Goal: Communication & Community: Answer question/provide support

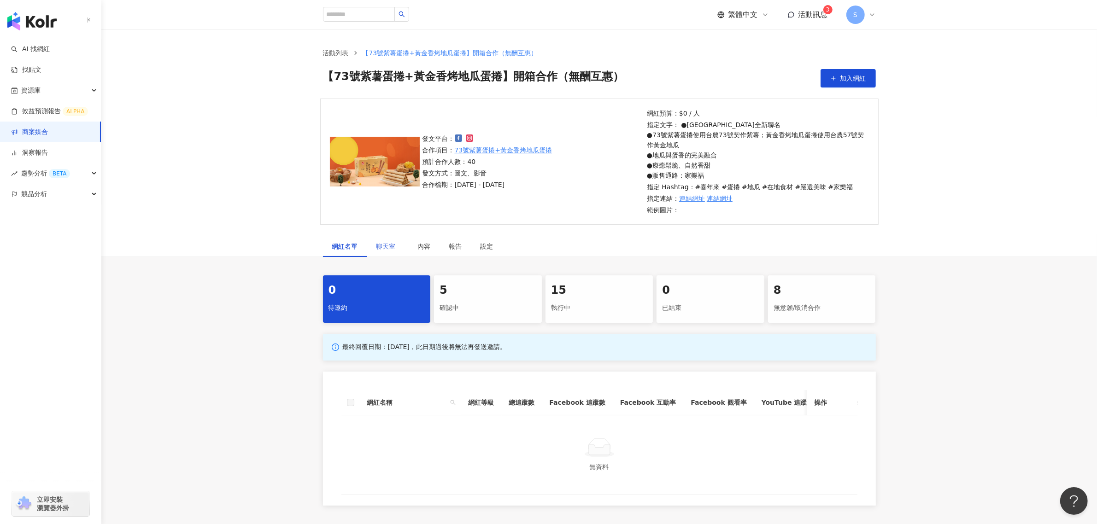
click at [388, 254] on div "聊天室" at bounding box center [387, 246] width 41 height 21
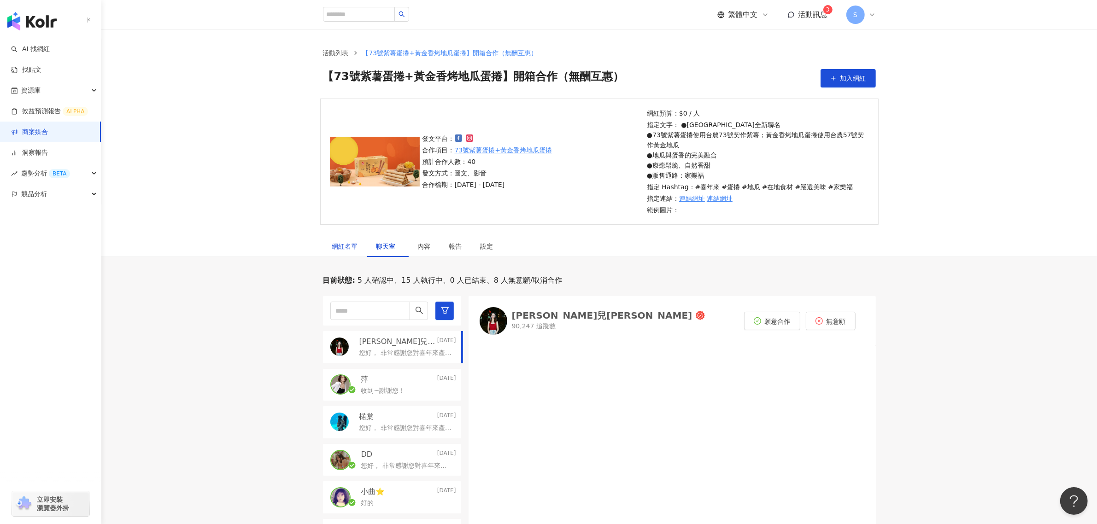
click at [344, 244] on div "網紅名單" at bounding box center [345, 246] width 26 height 10
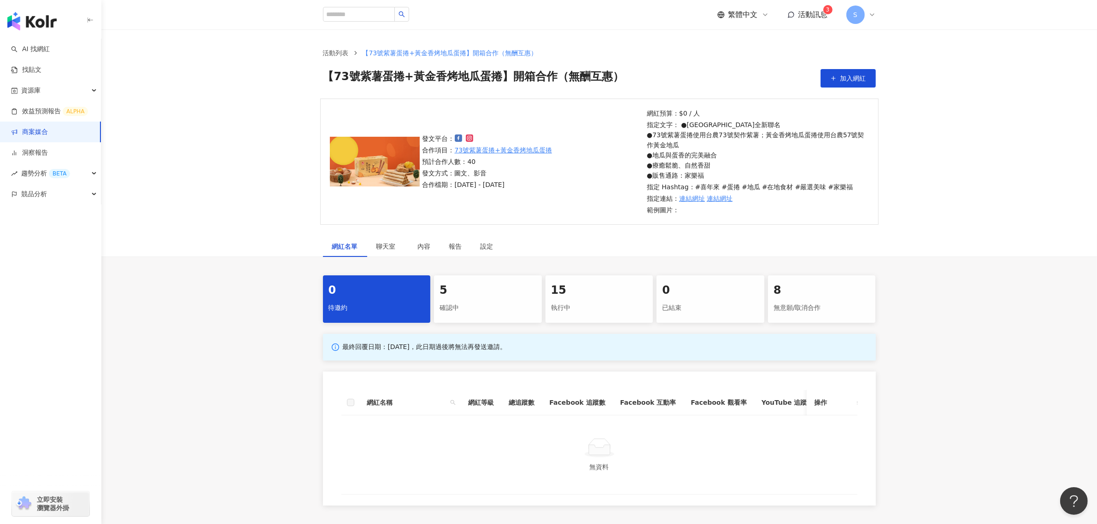
click at [482, 313] on div "確認中" at bounding box center [488, 308] width 97 height 16
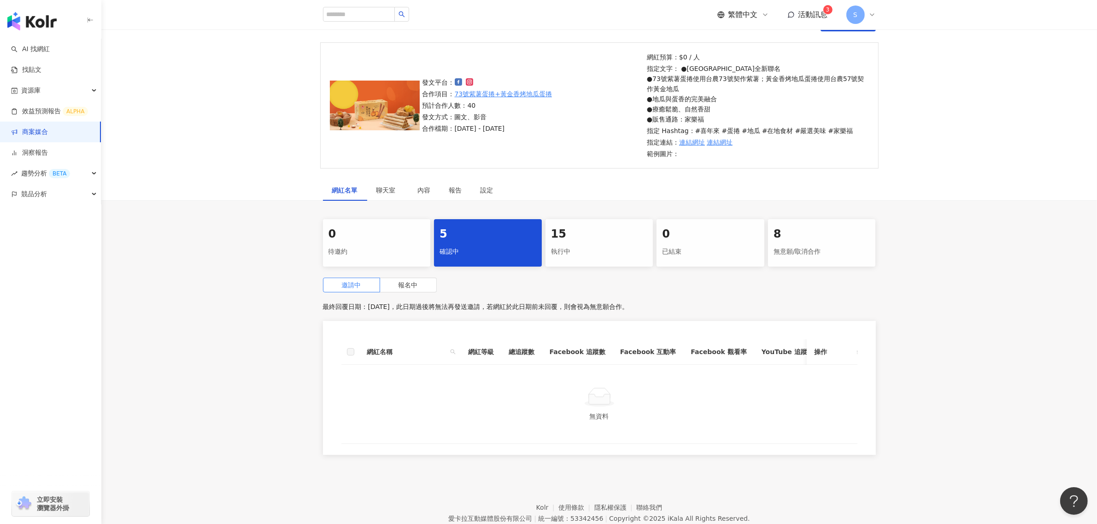
scroll to position [104, 0]
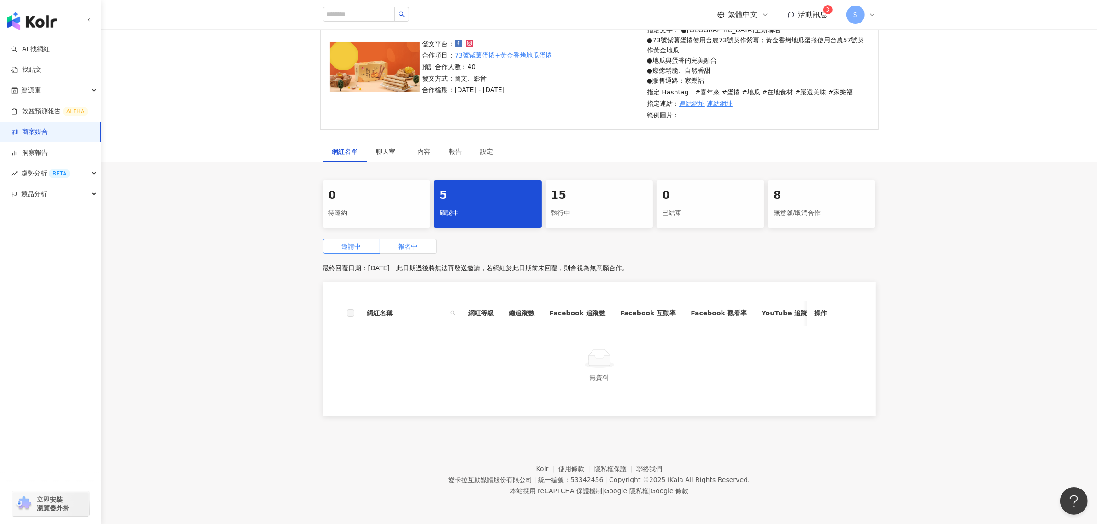
click at [417, 243] on span "報名中" at bounding box center [408, 246] width 19 height 7
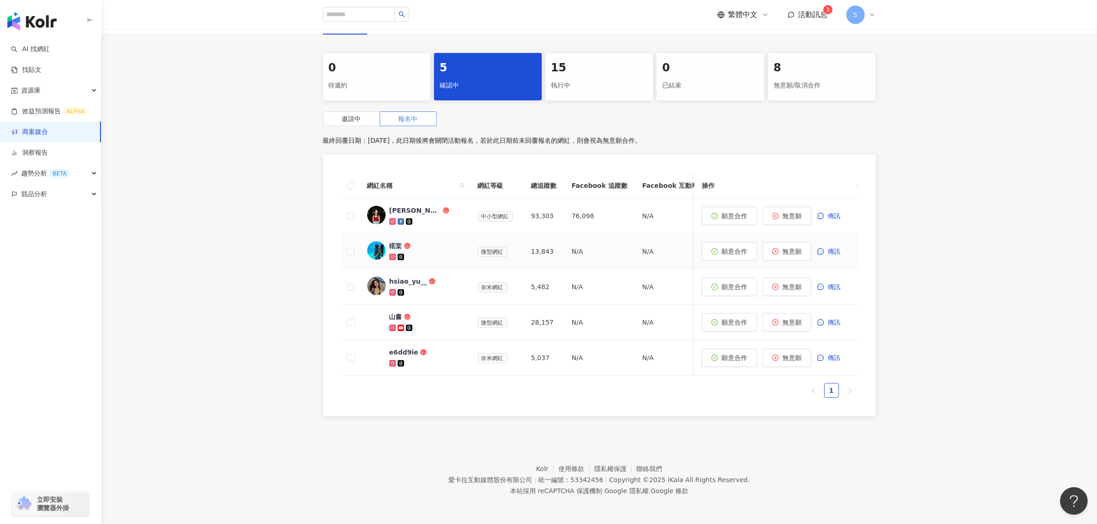
scroll to position [231, 0]
click at [42, 128] on link "商案媒合" at bounding box center [29, 132] width 37 height 9
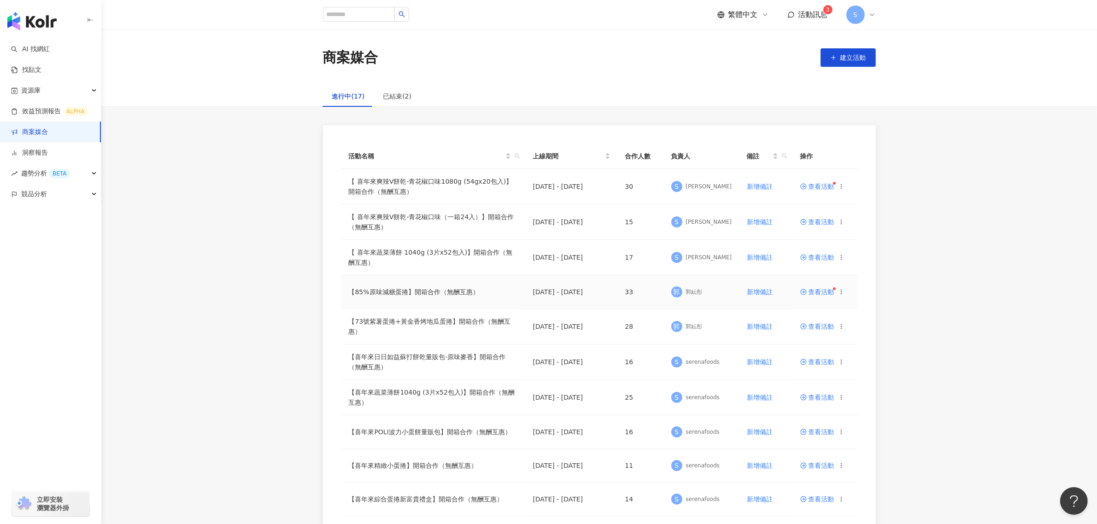
click at [816, 289] on span "查看活動" at bounding box center [817, 292] width 34 height 6
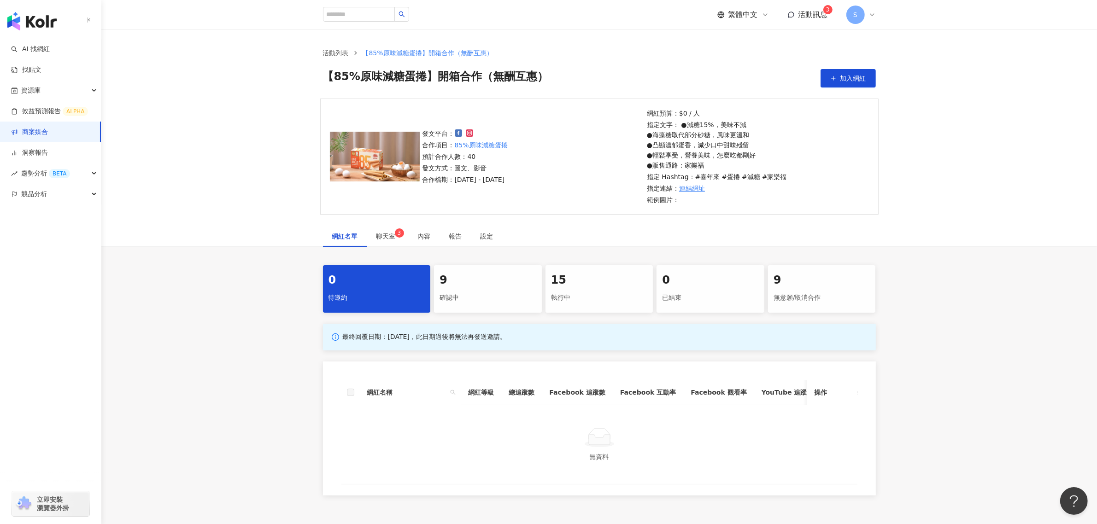
click at [467, 282] on div "9" at bounding box center [488, 281] width 97 height 16
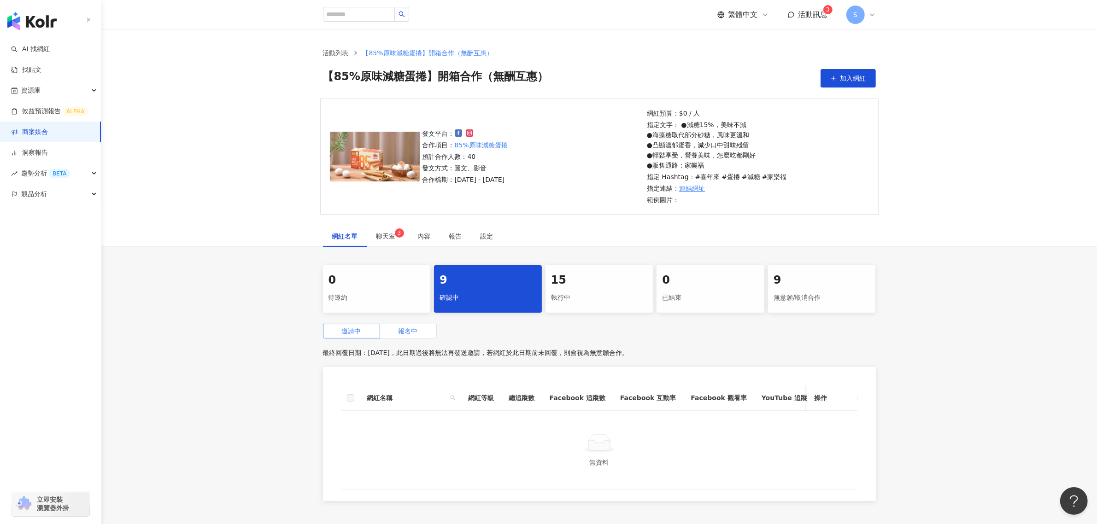
click at [411, 331] on span "報名中" at bounding box center [408, 331] width 19 height 7
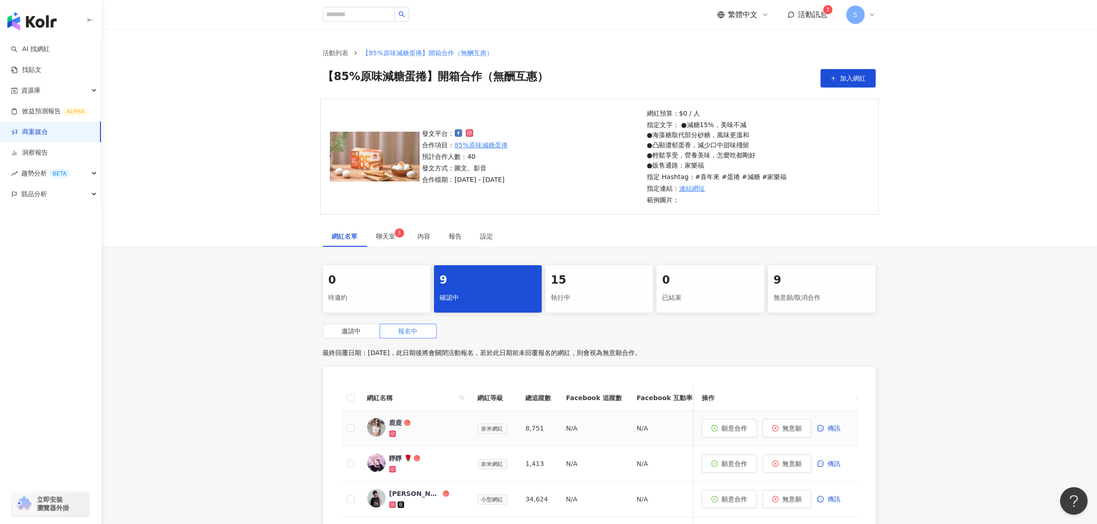
click at [395, 429] on div "鹿鹿" at bounding box center [426, 428] width 74 height 20
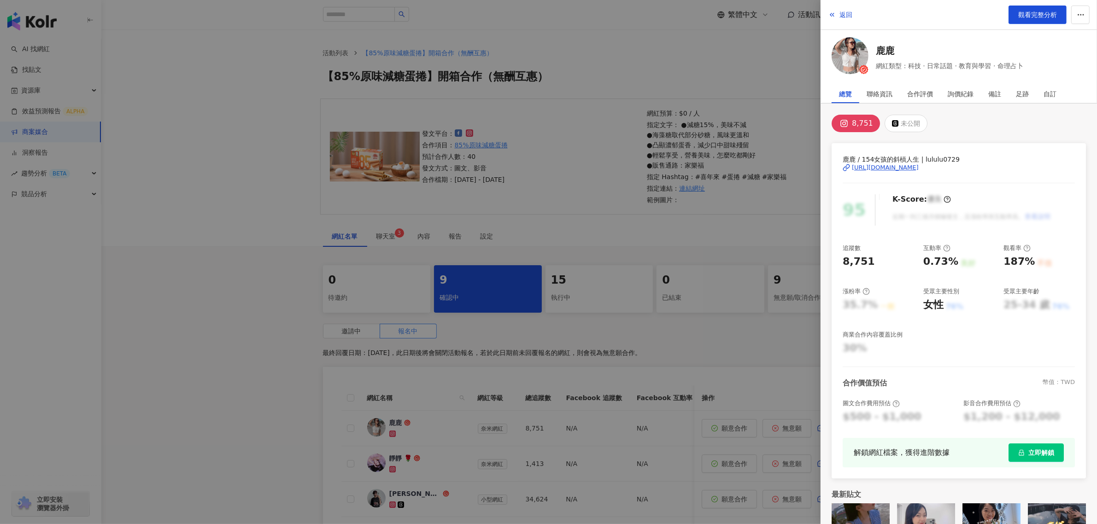
click at [919, 166] on div "https://www.instagram.com/lululu0729/" at bounding box center [885, 168] width 67 height 8
click at [491, 231] on div at bounding box center [548, 262] width 1097 height 524
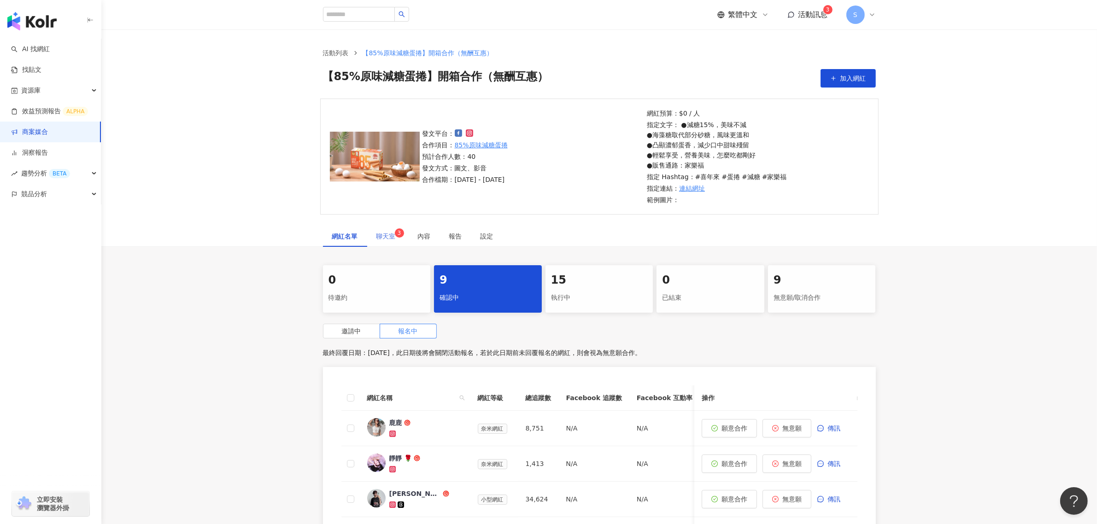
click at [374, 233] on div "聊天室 3" at bounding box center [387, 236] width 41 height 21
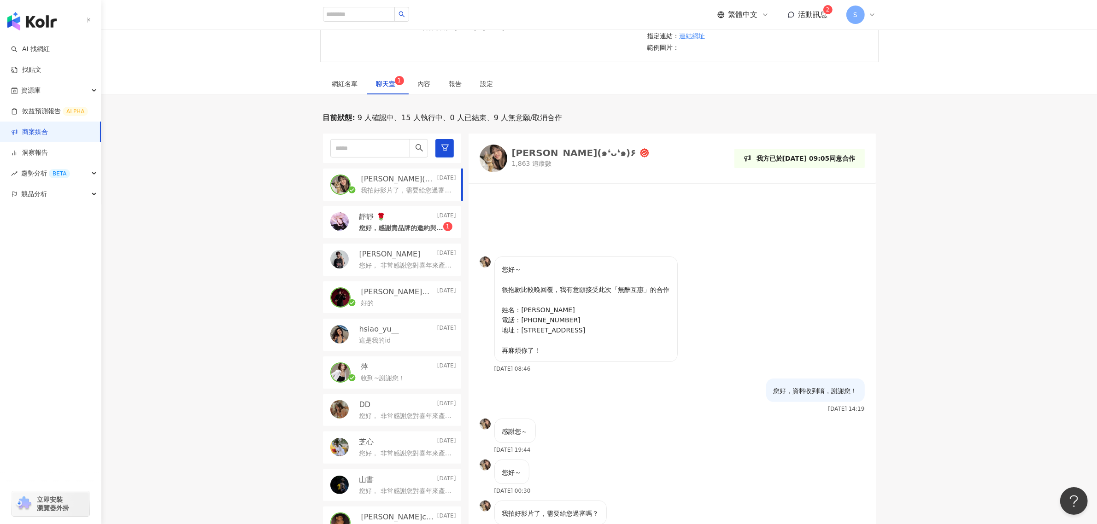
scroll to position [230, 0]
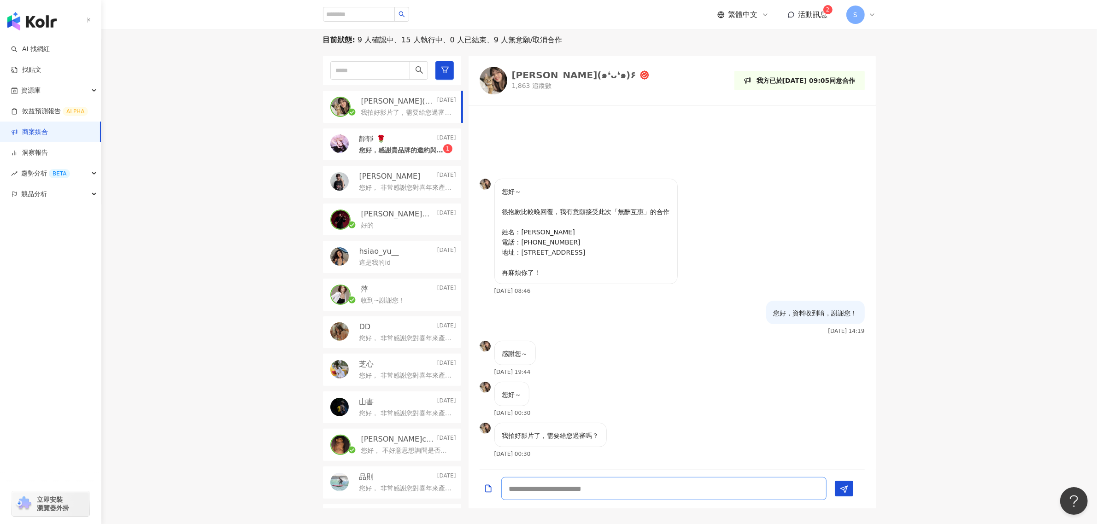
click at [664, 489] on textarea at bounding box center [663, 488] width 325 height 23
type textarea "*"
click at [608, 478] on textarea at bounding box center [663, 488] width 325 height 23
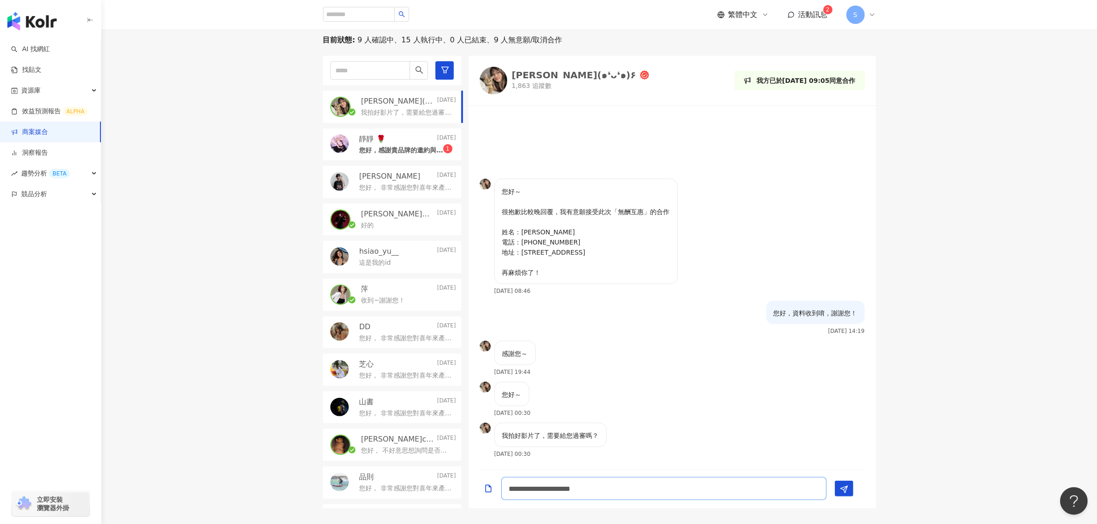
type textarea "**********"
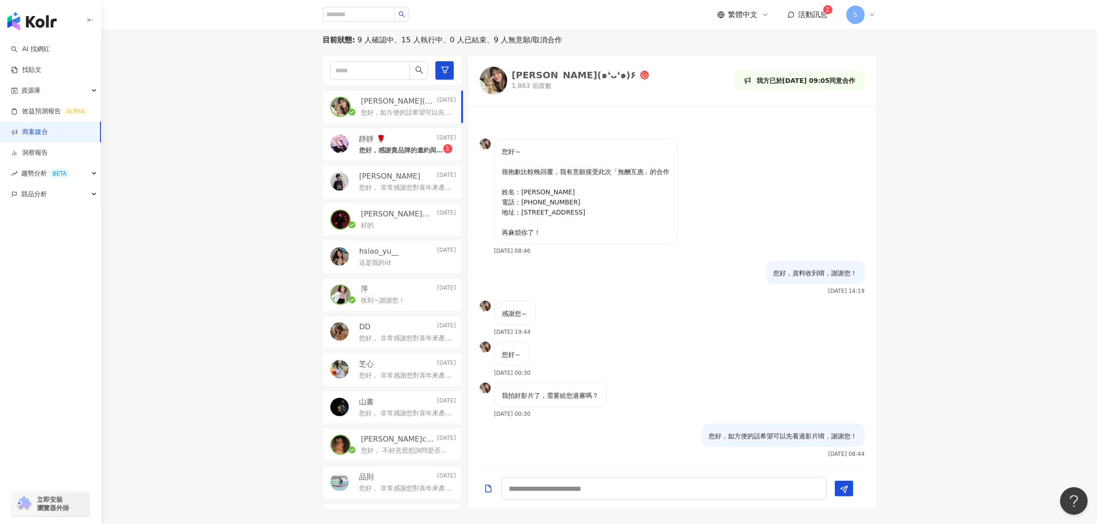
click at [406, 149] on p "您好，感謝貴品牌的邀約與肯定！我確認此次合作為無酬互惠，期待收到產品並分享體驗，謝謝！" at bounding box center [401, 150] width 84 height 9
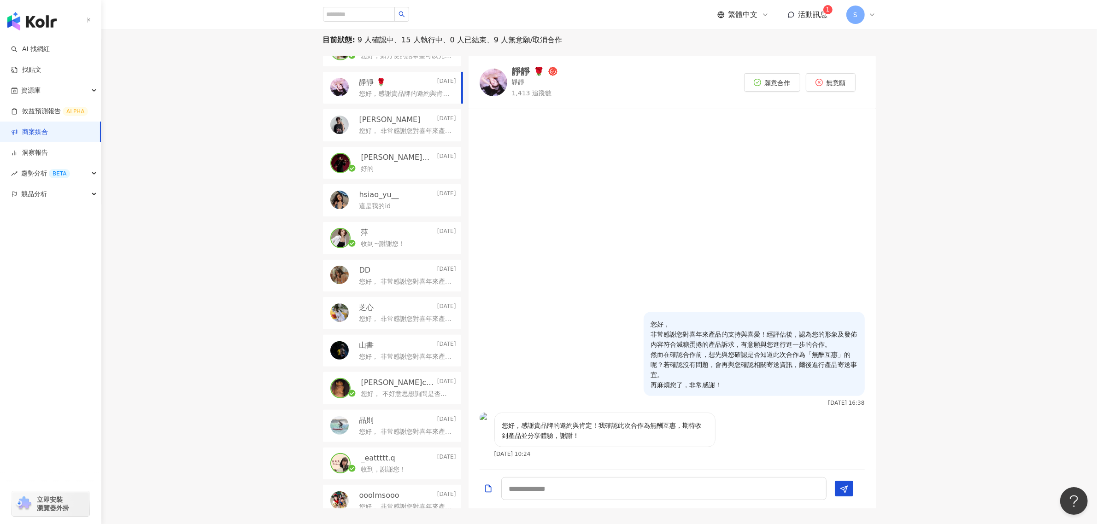
scroll to position [230, 0]
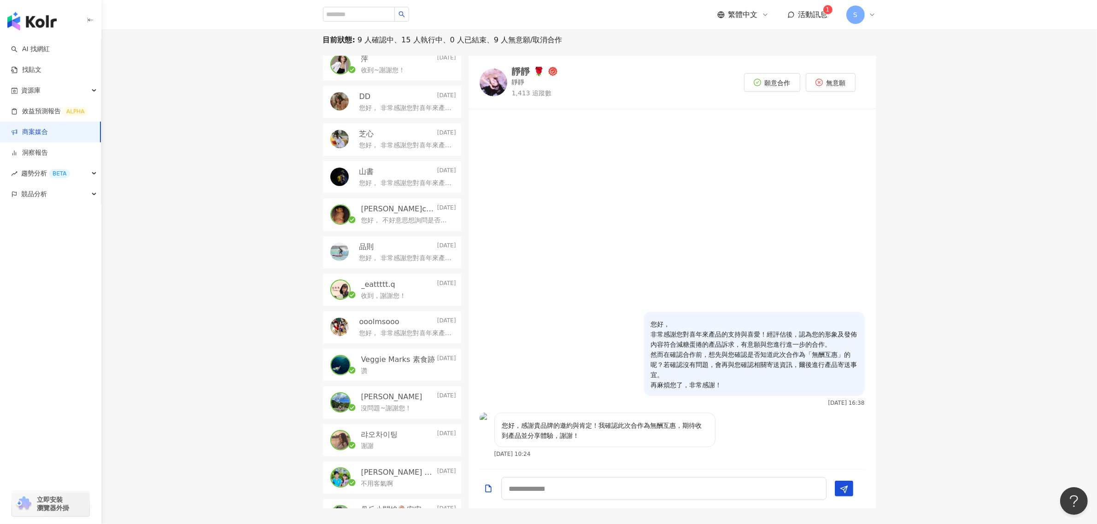
click at [401, 214] on div "您好， 不好意思想詢問是否有地址可以收貨呢，謝謝您！" at bounding box center [408, 219] width 95 height 11
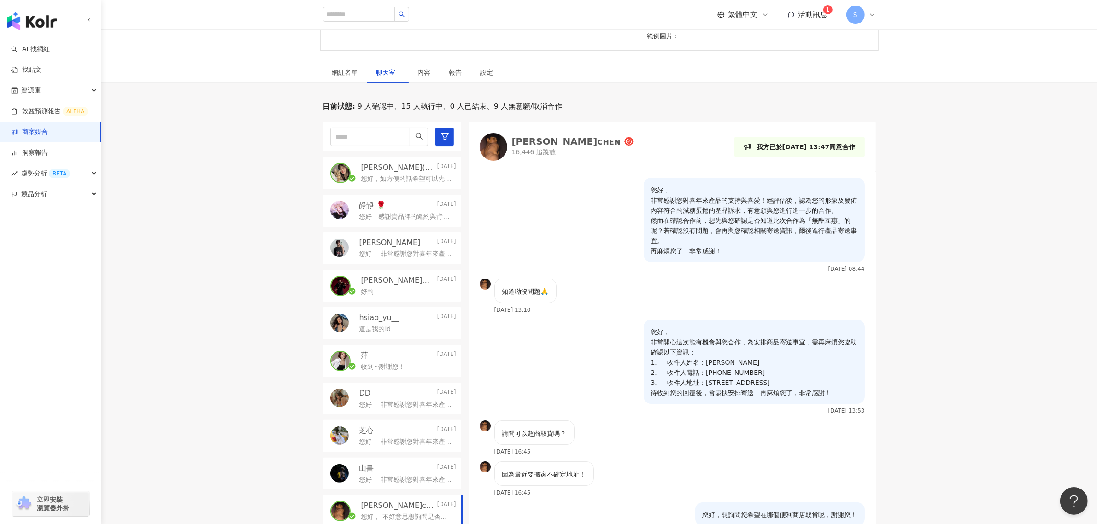
scroll to position [115, 0]
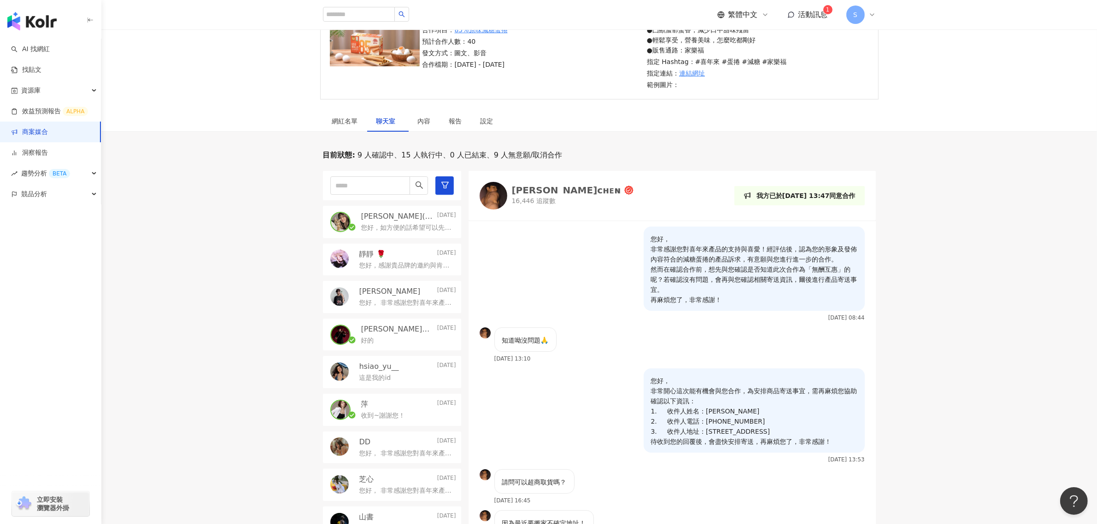
click at [388, 262] on p "您好，感謝貴品牌的邀約與肯定！我確認此次合作為無酬互惠，期待收到產品並分享體驗，謝謝！" at bounding box center [405, 265] width 93 height 9
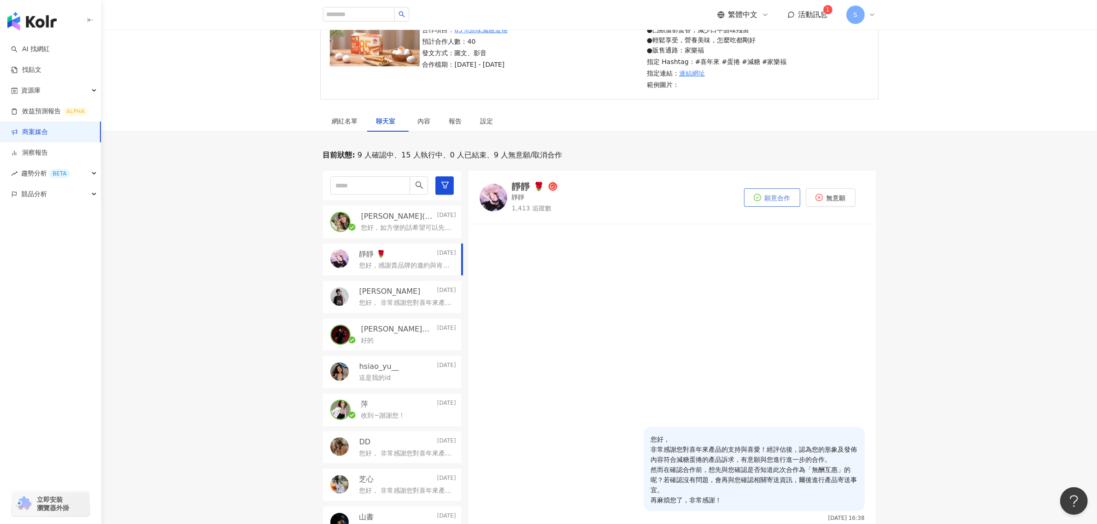
click at [766, 206] on button "願意合作" at bounding box center [772, 197] width 56 height 18
click at [353, 125] on div "網紅名單" at bounding box center [345, 121] width 26 height 10
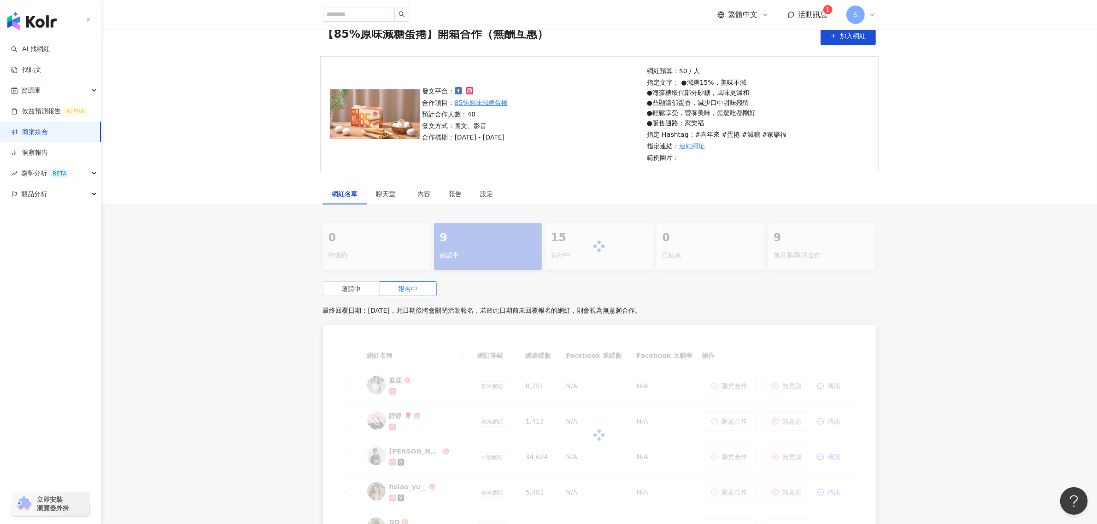
scroll to position [115, 0]
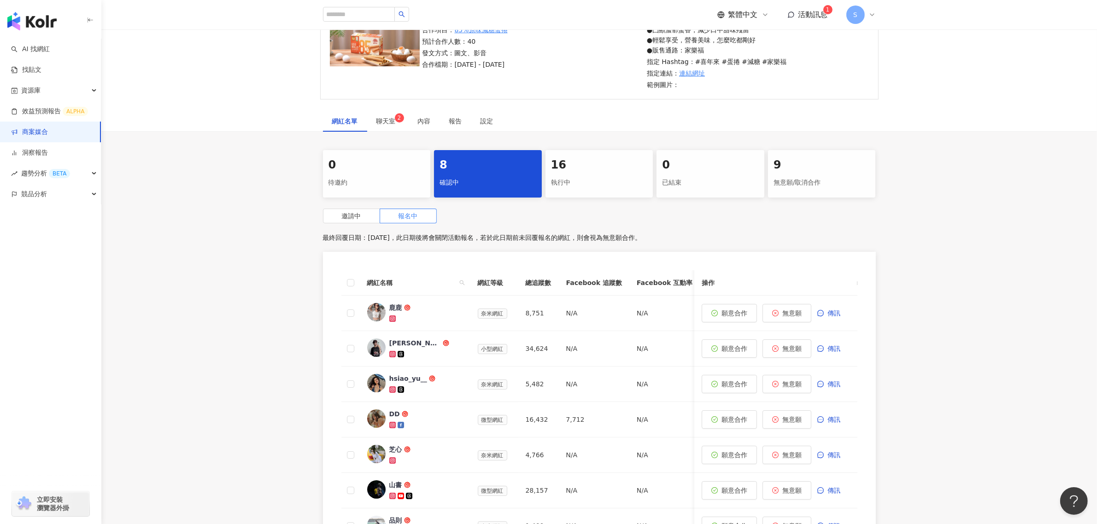
click at [579, 196] on div "16 執行中" at bounding box center [600, 173] width 108 height 47
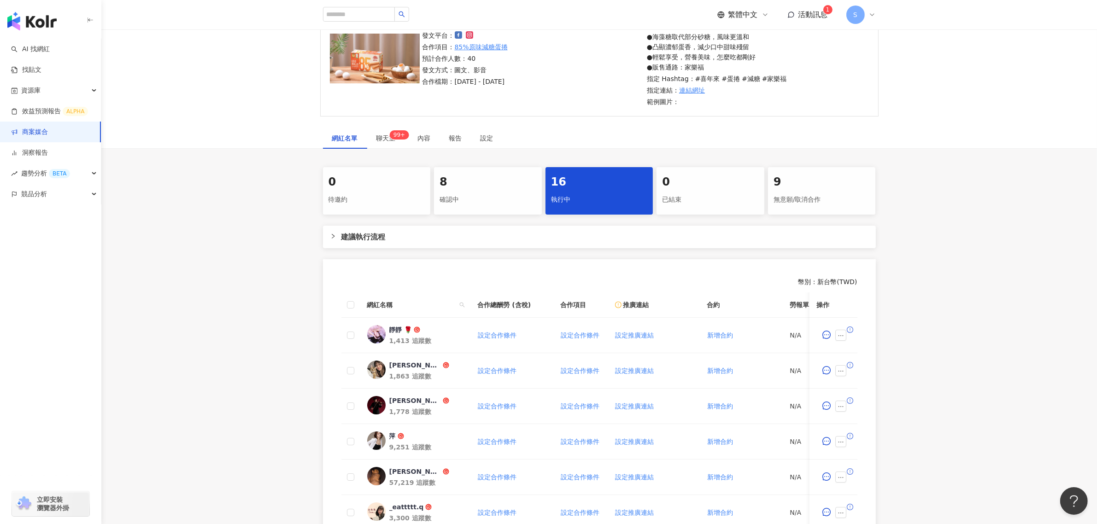
scroll to position [115, 0]
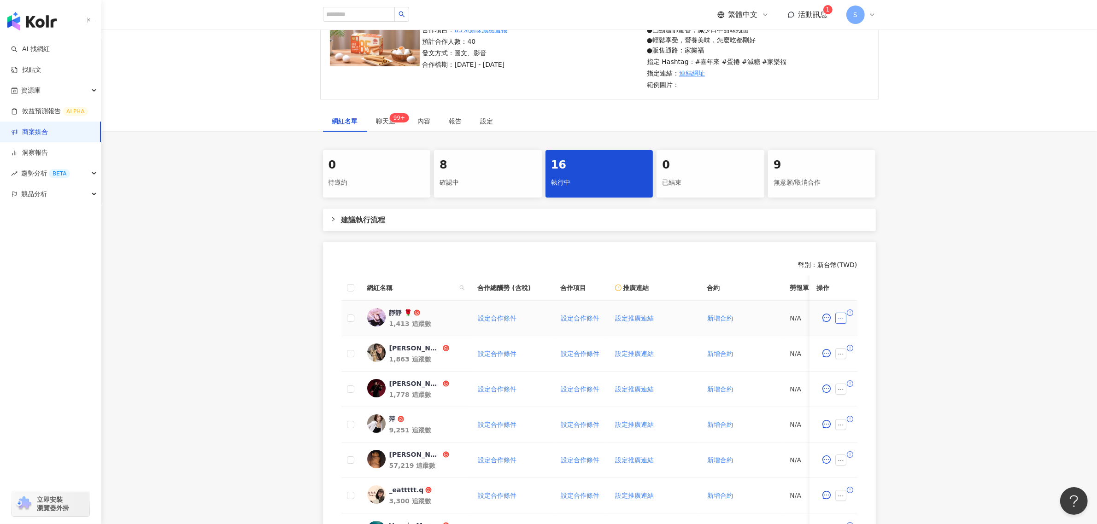
click at [839, 319] on icon "ellipsis" at bounding box center [841, 319] width 6 height 6
click at [862, 181] on span "下載寄件資訊" at bounding box center [866, 181] width 47 height 10
drag, startPoint x: 393, startPoint y: 123, endPoint x: 415, endPoint y: 169, distance: 50.9
click at [393, 123] on span "聊天室 99+" at bounding box center [387, 121] width 23 height 6
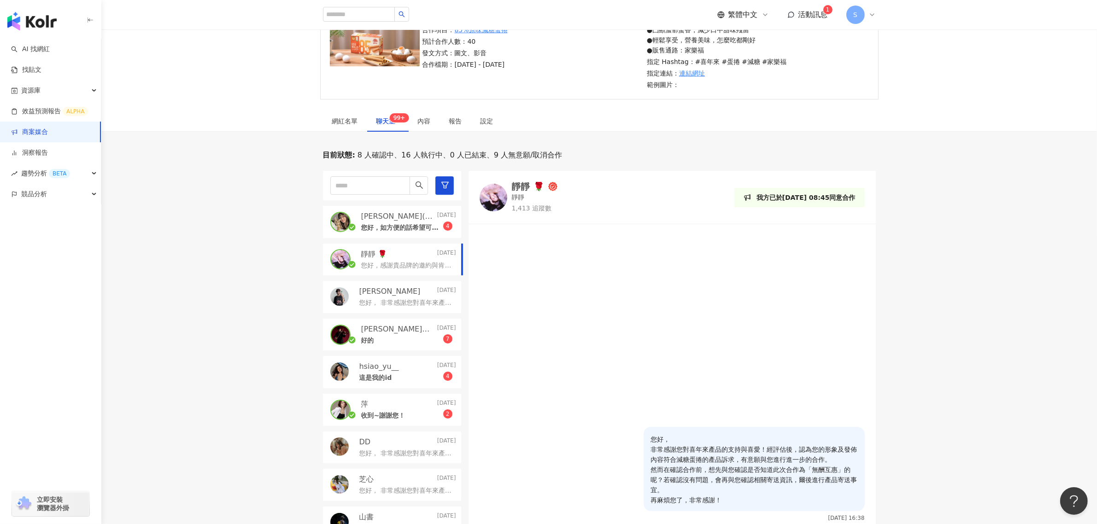
click at [420, 253] on div "靜靜 🌹 2025/8/30" at bounding box center [408, 254] width 95 height 10
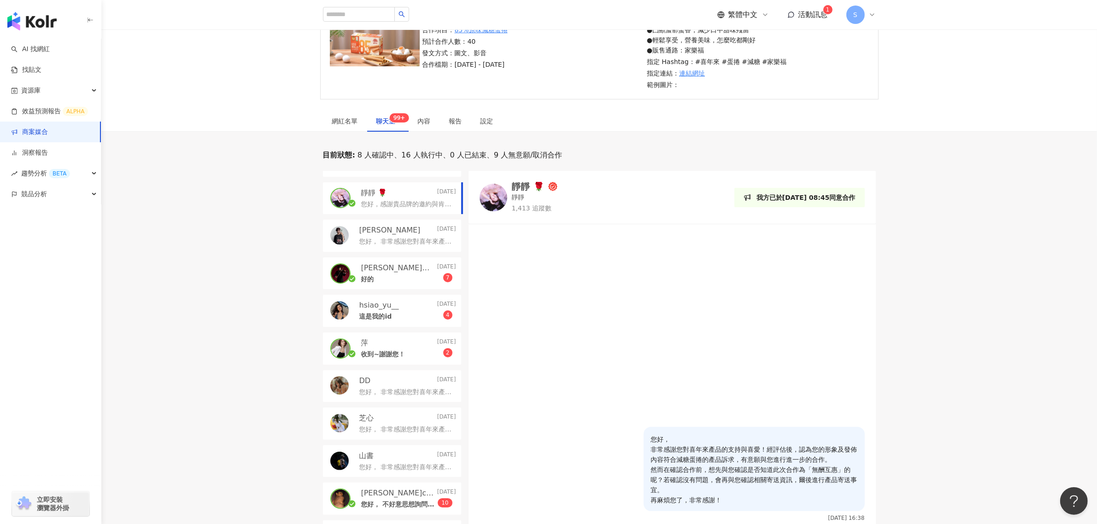
scroll to position [173, 0]
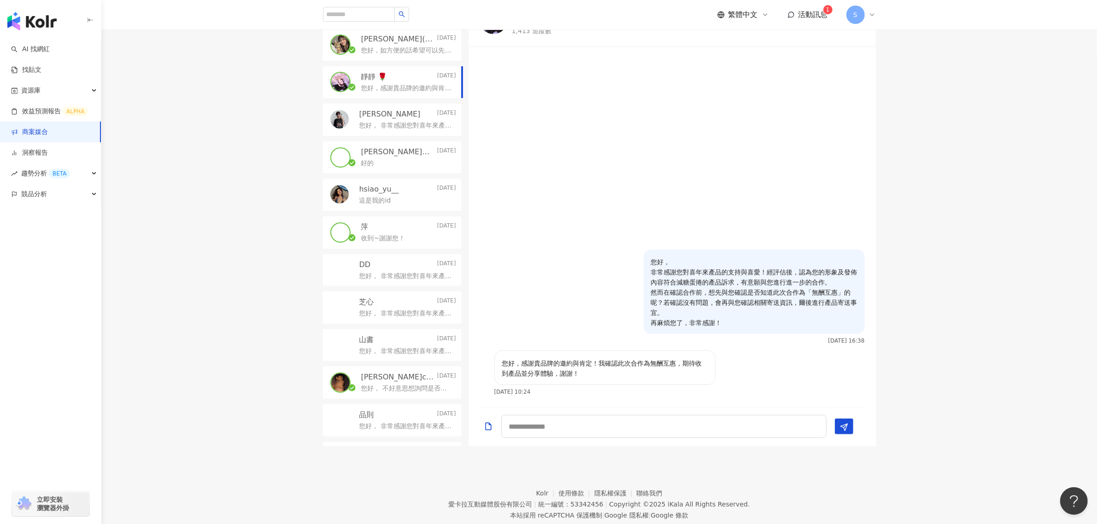
scroll to position [317, 0]
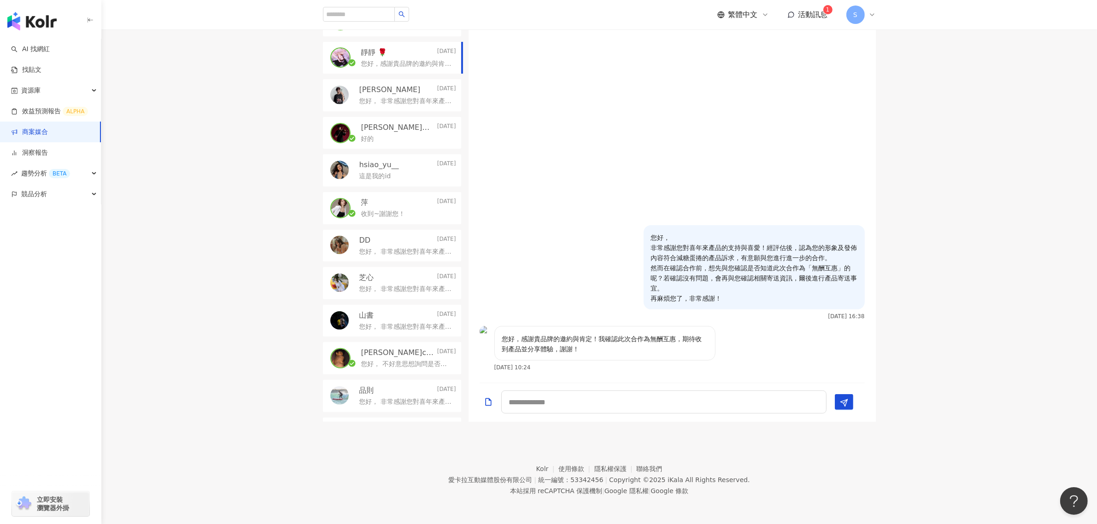
click at [392, 208] on div "收到~謝謝您！" at bounding box center [408, 213] width 95 height 11
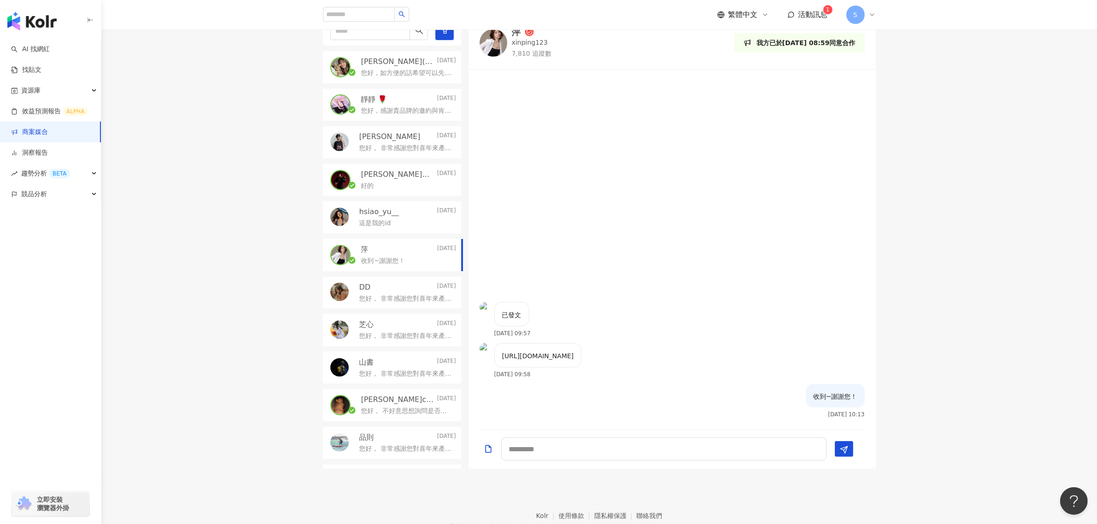
scroll to position [202, 0]
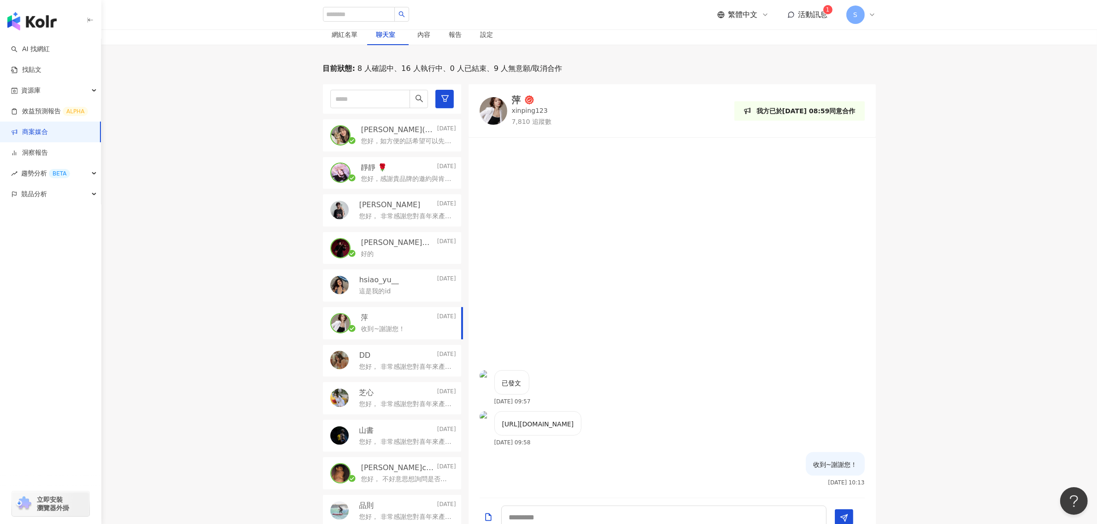
click at [388, 180] on p "您好，感謝貴品牌的邀約與肯定！我確認此次合作為無酬互惠，期待收到產品並分享體驗，謝謝！" at bounding box center [406, 179] width 91 height 9
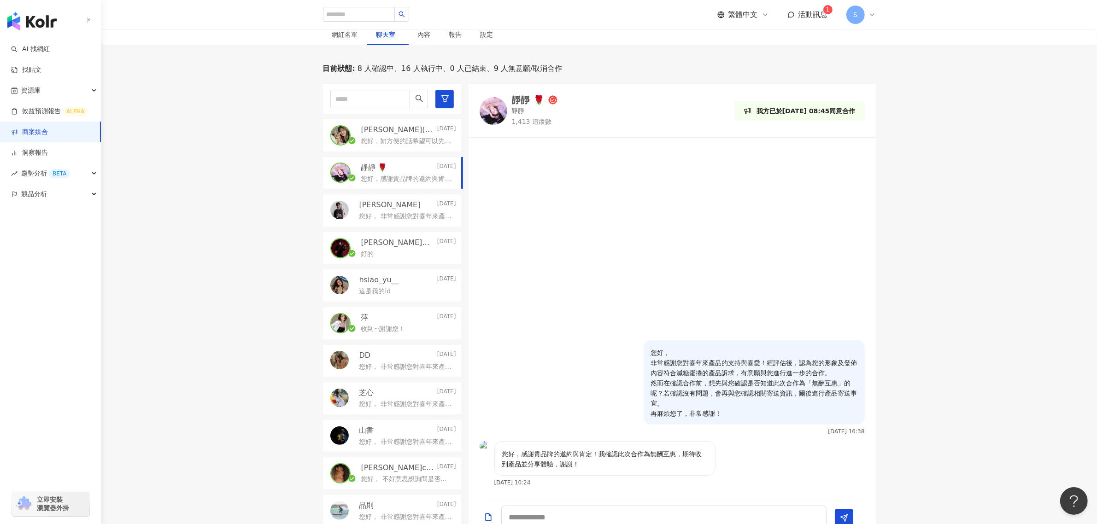
drag, startPoint x: 401, startPoint y: 210, endPoint x: 401, endPoint y: 242, distance: 32.7
click at [401, 210] on div "您好， 非常感謝您對喜年來產品的支持與喜愛！經評估後，認為您的形象及發佈內容符合減糖蛋捲的產品訴求，有意願與您進行進一步的合作。 然而在確認合作前，想先與您確…" at bounding box center [407, 215] width 97 height 11
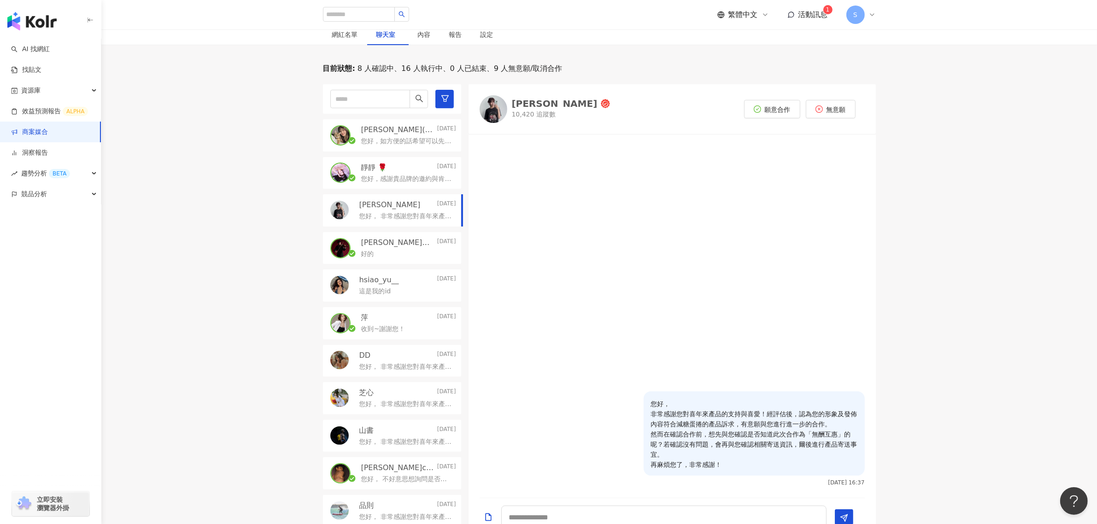
click at [386, 265] on div "[PERSON_NAME](๑❛ᴗ❛๑)۶ [DATE] 您好，如方便的話希望可以先看過影片唷，謝謝您！ 靜靜 🌹 [DATE] 您好，感謝貴品牌的邀約與肯定…" at bounding box center [396, 310] width 146 height 453
click at [395, 276] on p "hsiao_yu__" at bounding box center [379, 280] width 40 height 10
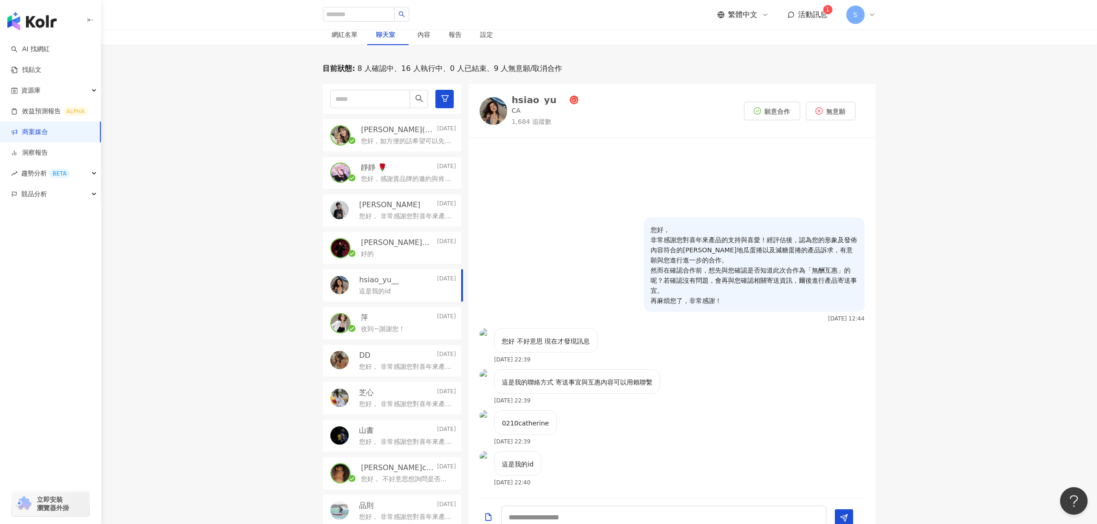
click at [413, 361] on div "您好， 非常感謝您對喜年來產品的支持與喜愛！經評估後，認為您的形象符合85減糖蛋捲的產品訴求，有意願與您進行進一步的合作。 然而在確認合作前，想先與您確認是否…" at bounding box center [407, 366] width 97 height 11
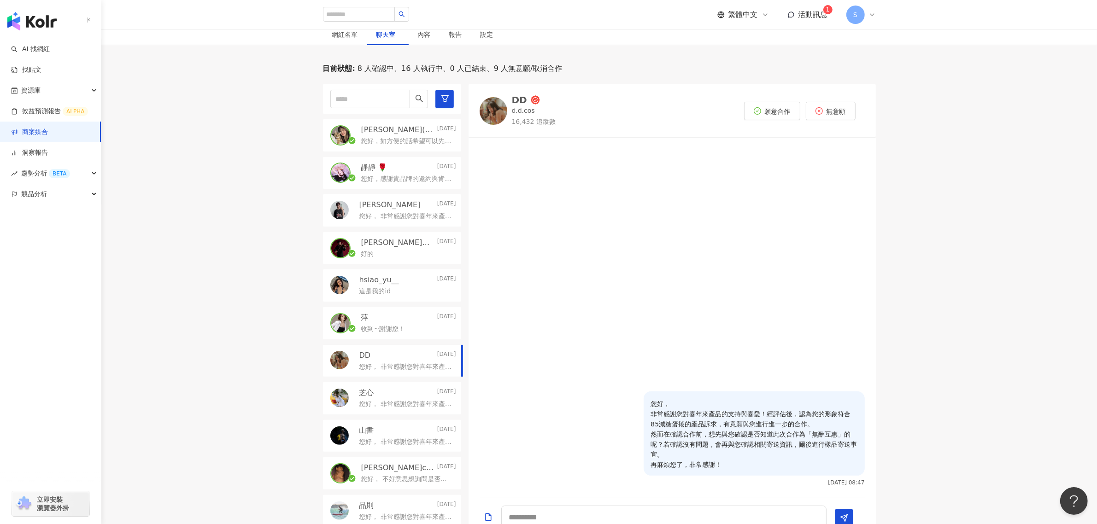
click at [368, 361] on div "您好， 非常感謝您對喜年來產品的支持與喜愛！經評估後，認為您的形象符合85減糖蛋捲的產品訴求，有意願與您進行進一步的合作。 然而在確認合作前，想先與您確認是否…" at bounding box center [407, 366] width 97 height 11
click at [380, 401] on p "您好， 非常感謝您對喜年來產品的支持與喜愛！經評估後，認為您的形象及發佈內容符合減糖蛋捲的產品訴求，有意願與您進行進一步的合作。 然而在確認合作前，想先與您確…" at bounding box center [405, 404] width 93 height 9
click at [392, 466] on div "[PERSON_NAME]ᴄʜᴇɴ [DATE]" at bounding box center [408, 468] width 95 height 10
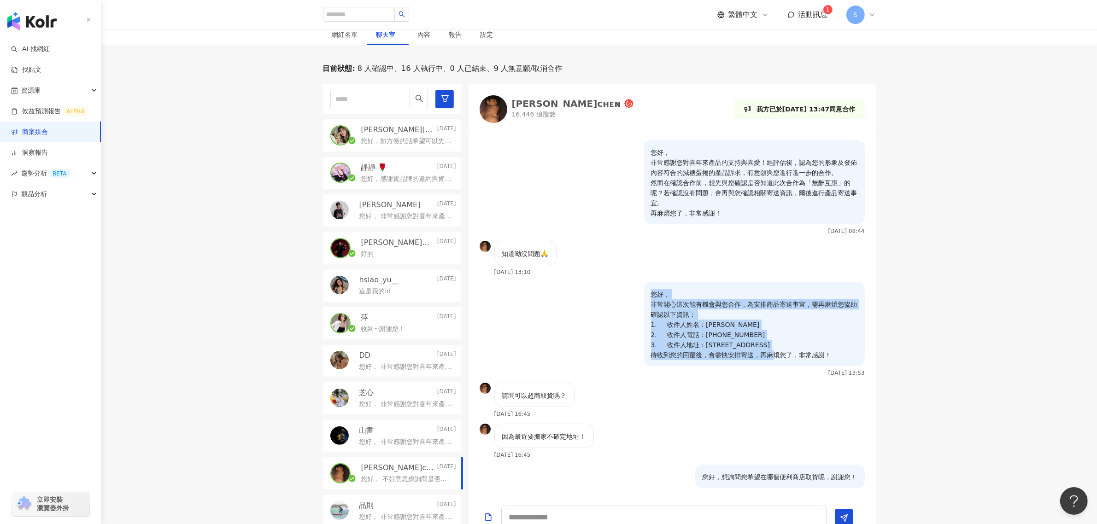
drag, startPoint x: 832, startPoint y: 355, endPoint x: 638, endPoint y: 298, distance: 201.8
click at [644, 298] on div "您好， 非常開心這次能有機會與您合作，為安排商品寄送事宜，需再麻煩您協助確認以下資訊： 1. 收件人姓名：[PERSON_NAME] 2. 收件人電話：[PH…" at bounding box center [754, 324] width 221 height 84
copy p "您好， 非常開心這次能有機會與您合作，為安排商品寄送事宜，需再麻煩您協助確認以下資訊： 1. 收件人姓名：[PERSON_NAME] 2. 收件人電話：[PH…"
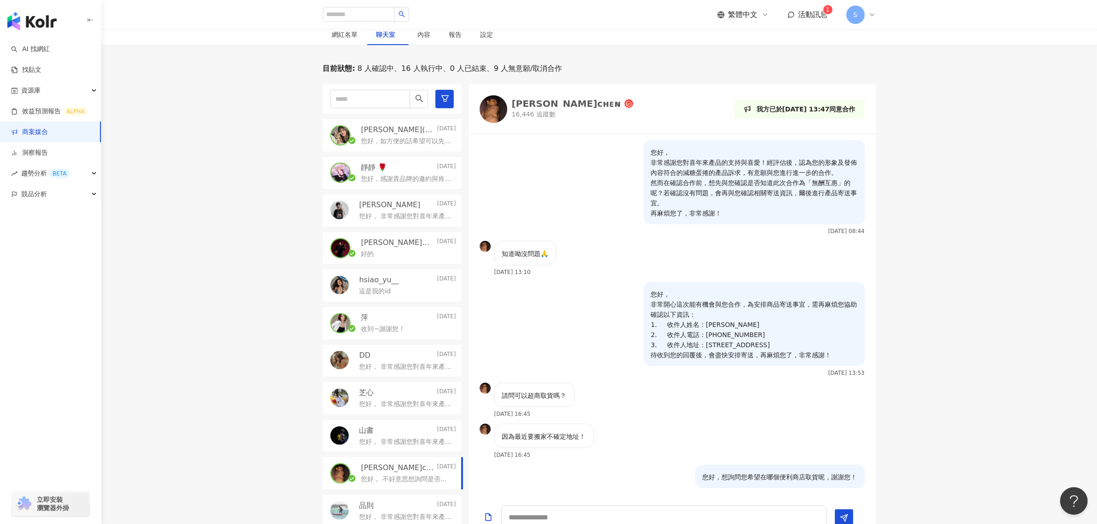
click at [382, 186] on div "靜靜 🌹 [DATE] 您好，感謝貴品牌的邀約與肯定！我確認此次合作為無酬互惠，期待收到產品並分享體驗，謝謝！" at bounding box center [392, 173] width 138 height 32
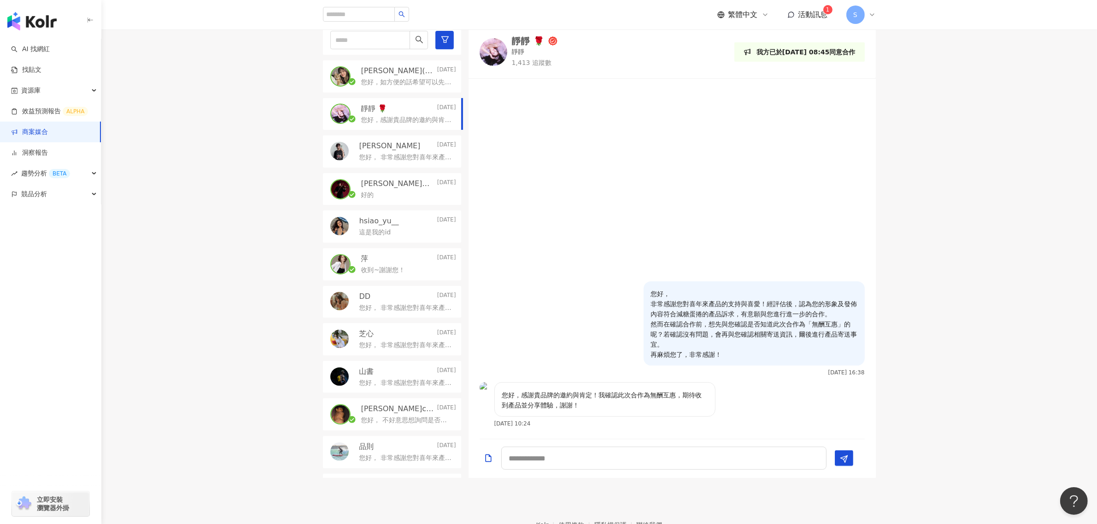
scroll to position [317, 0]
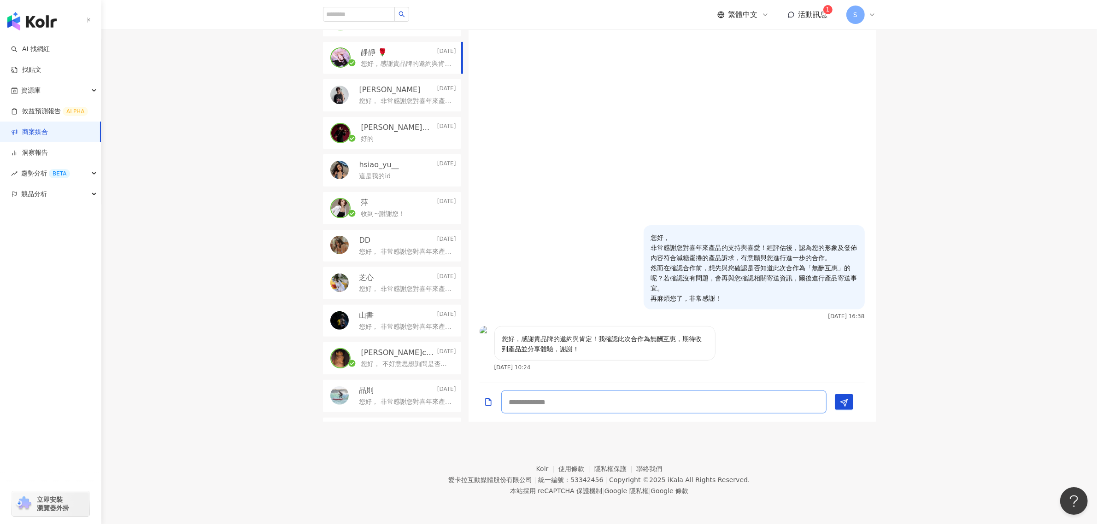
click at [599, 405] on textarea at bounding box center [663, 402] width 325 height 23
paste textarea "**********"
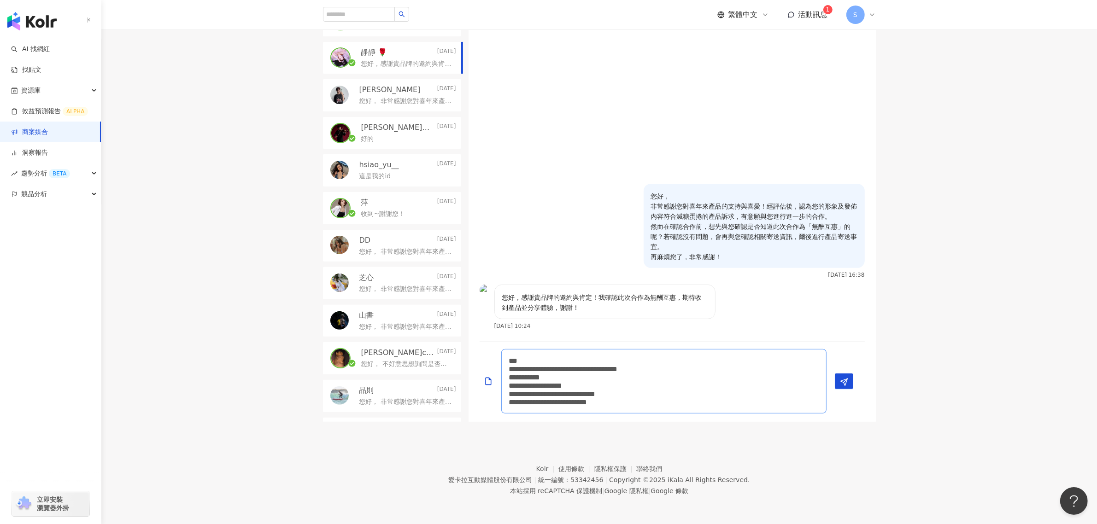
scroll to position [1, 0]
drag, startPoint x: 587, startPoint y: 387, endPoint x: 584, endPoint y: 379, distance: 8.7
click at [587, 387] on textarea "**********" at bounding box center [663, 381] width 325 height 65
drag, startPoint x: 584, startPoint y: 379, endPoint x: 569, endPoint y: 378, distance: 14.8
click at [569, 378] on textarea "**********" at bounding box center [663, 381] width 325 height 65
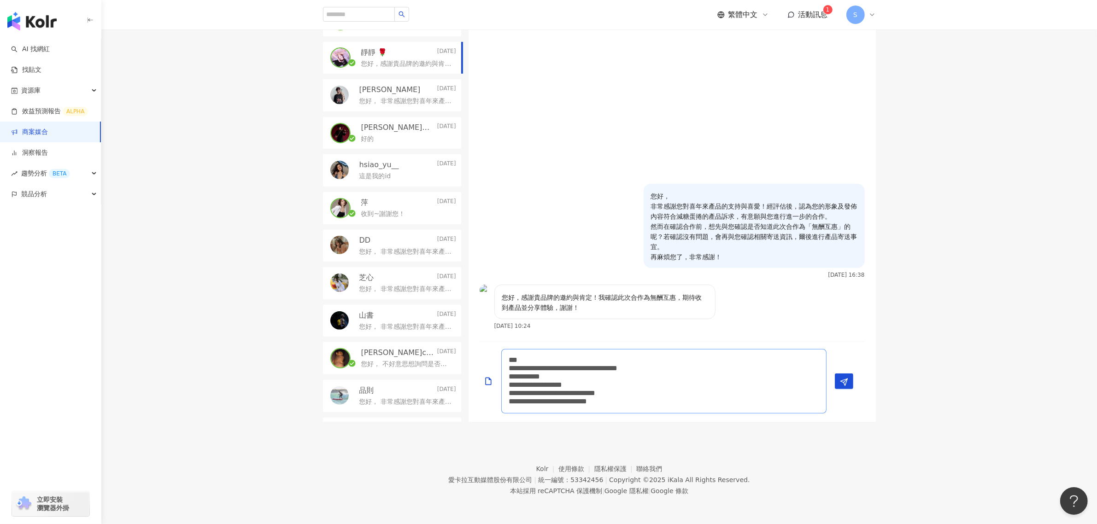
paste textarea "*"
drag, startPoint x: 567, startPoint y: 387, endPoint x: 619, endPoint y: 383, distance: 52.2
click at [619, 383] on textarea "**********" at bounding box center [663, 381] width 325 height 65
paste textarea
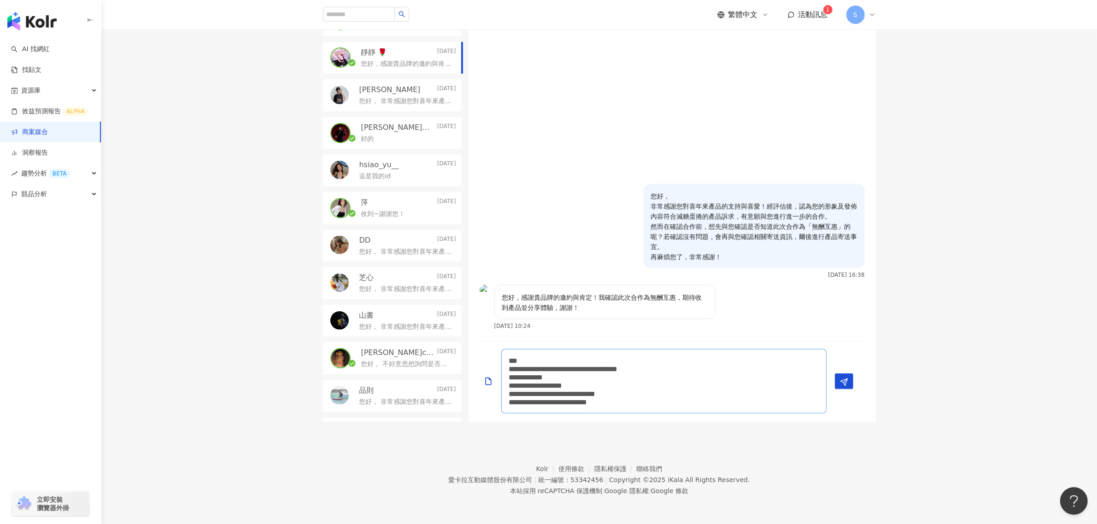
drag, startPoint x: 568, startPoint y: 394, endPoint x: 724, endPoint y: 396, distance: 156.2
click at [724, 396] on textarea "**********" at bounding box center [663, 381] width 325 height 65
paste textarea
type textarea "**********"
click at [844, 383] on icon "Send" at bounding box center [844, 382] width 8 height 8
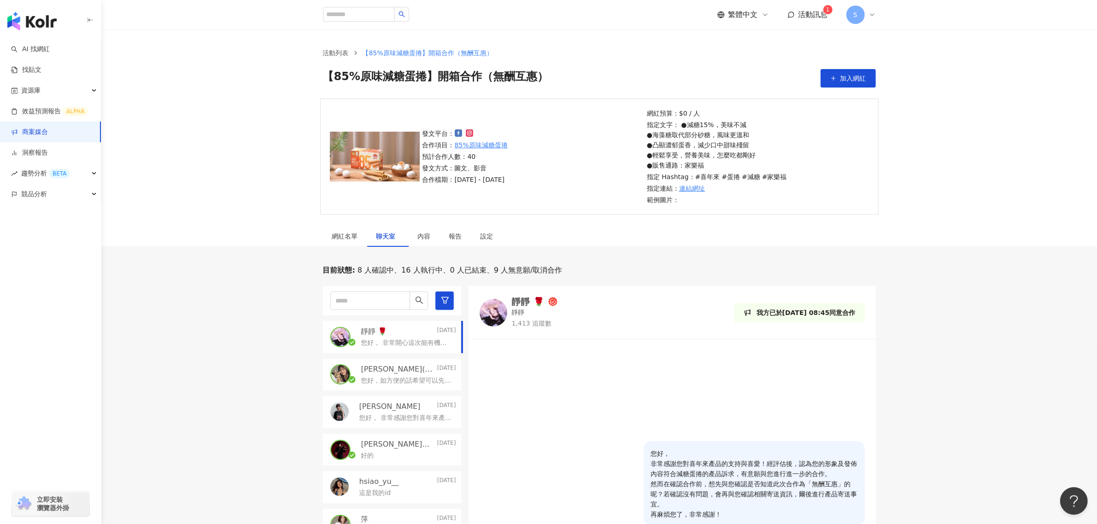
click at [41, 128] on link "商案媒合" at bounding box center [29, 132] width 37 height 9
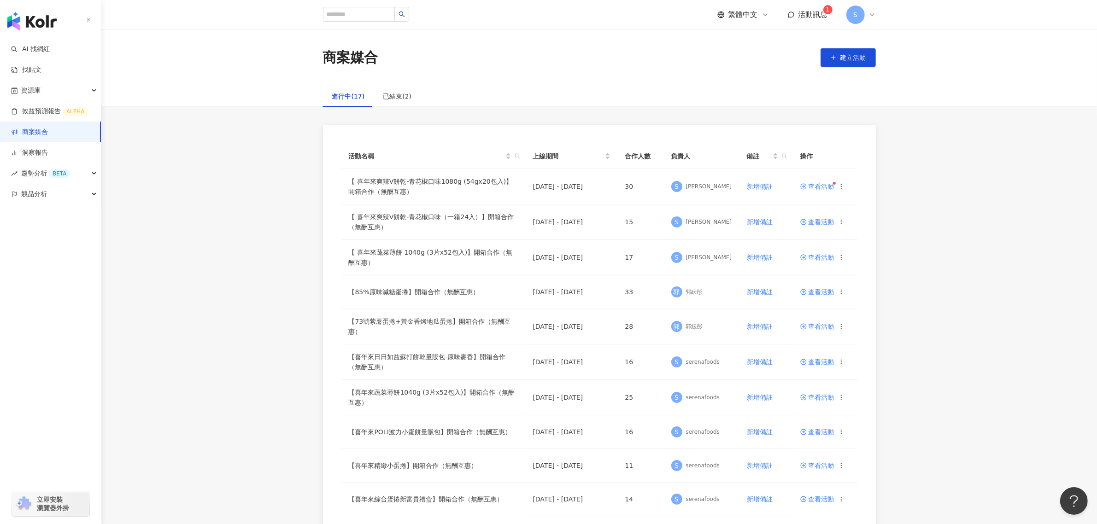
click at [816, 12] on span "活動訊息" at bounding box center [813, 14] width 29 height 9
click at [1005, 250] on div "活動名稱 上線期間 合作人數 負責人 備註 操作 【 喜年來爽辣V餅乾-青花椒口味1080g (54gx20包入)】開箱合作（無酬互惠） [DATE] - […" at bounding box center [599, 461] width 996 height 673
